Goal: Task Accomplishment & Management: Use online tool/utility

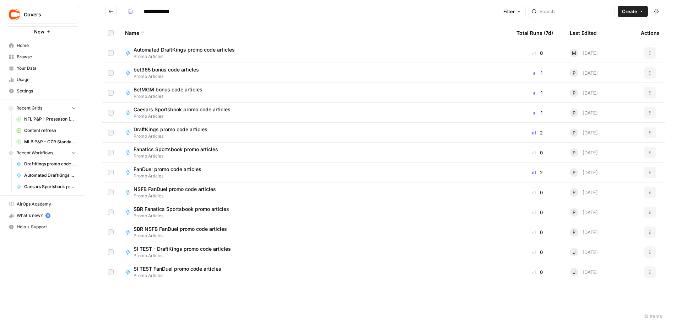
click at [111, 11] on icon "Go back" at bounding box center [111, 11] width 4 height 3
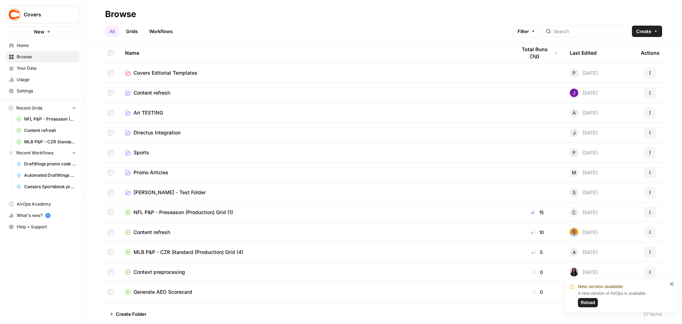
click at [648, 74] on button "Actions" at bounding box center [649, 72] width 11 height 11
click at [575, 8] on header "Browse All Grids Workflows Filter Create" at bounding box center [383, 21] width 597 height 43
drag, startPoint x: 134, startPoint y: 28, endPoint x: 175, endPoint y: 31, distance: 40.9
click at [134, 28] on link "Grids" at bounding box center [132, 31] width 20 height 11
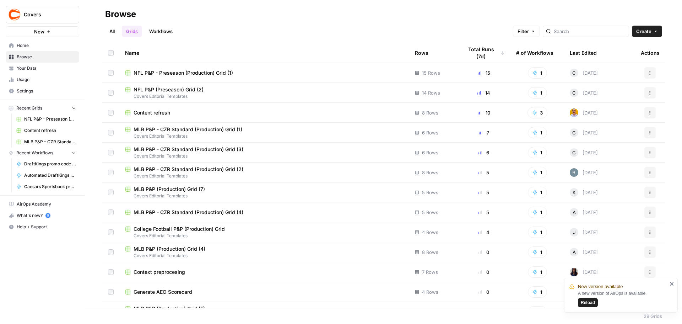
click at [170, 32] on link "Workflows" at bounding box center [161, 31] width 32 height 11
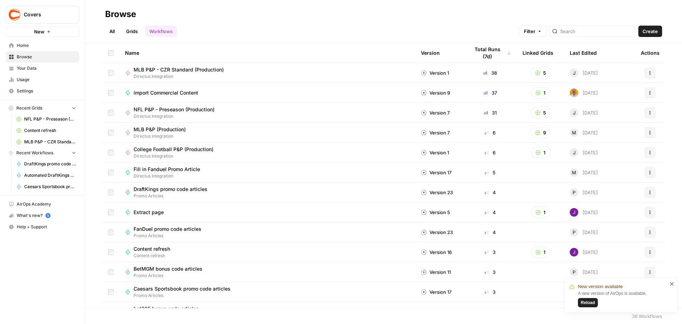
click at [115, 31] on link "All" at bounding box center [112, 31] width 14 height 11
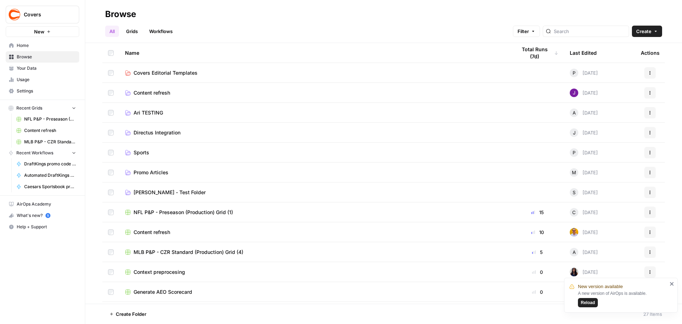
click at [585, 304] on span "Reload" at bounding box center [588, 302] width 14 height 6
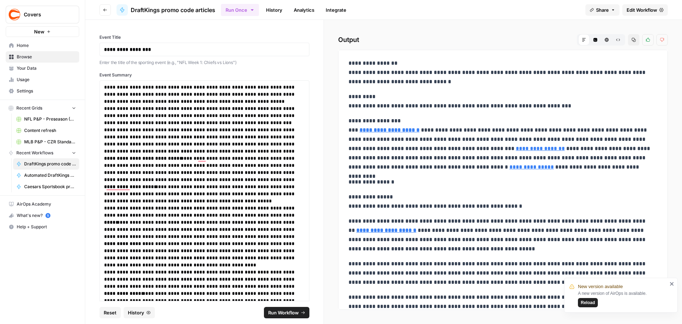
click at [642, 11] on span "Edit Workflow" at bounding box center [641, 9] width 31 height 7
